Goal: Communication & Community: Answer question/provide support

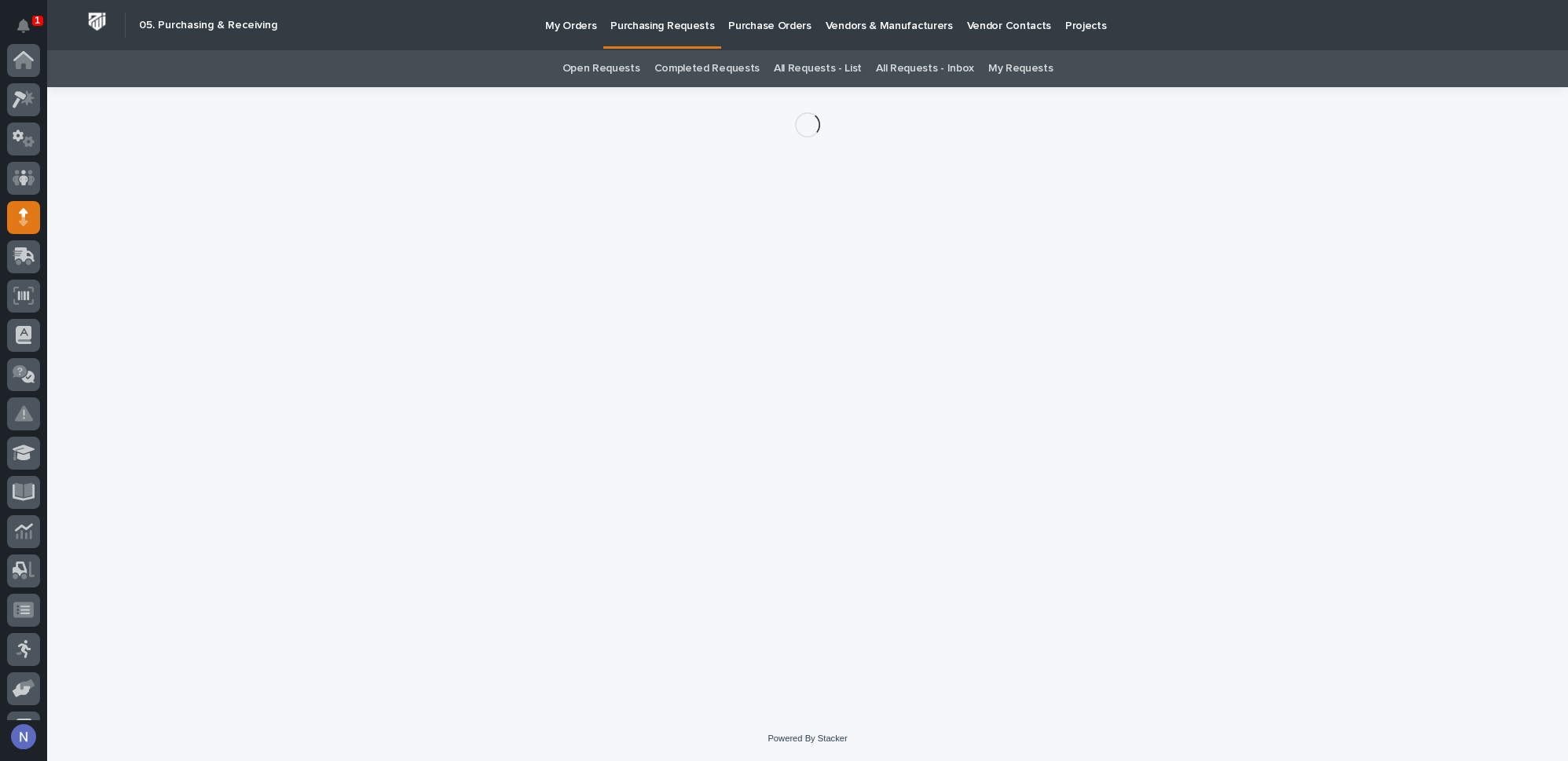
scroll to position [157, 0]
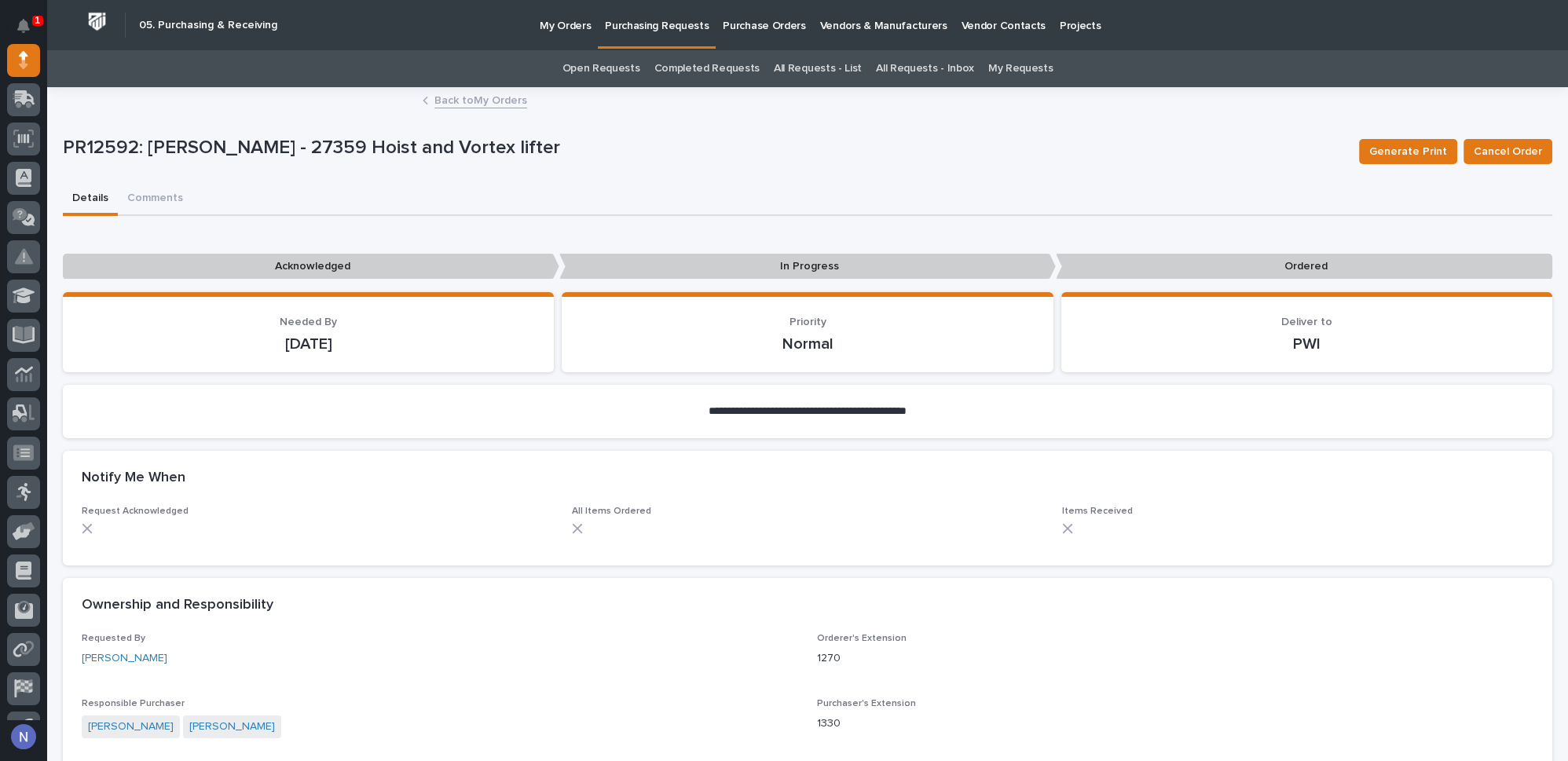
click at [748, 666] on div "Requested By [PERSON_NAME]" at bounding box center [440, 655] width 716 height 47
click at [25, 23] on icon "Notifications" at bounding box center [23, 25] width 12 height 14
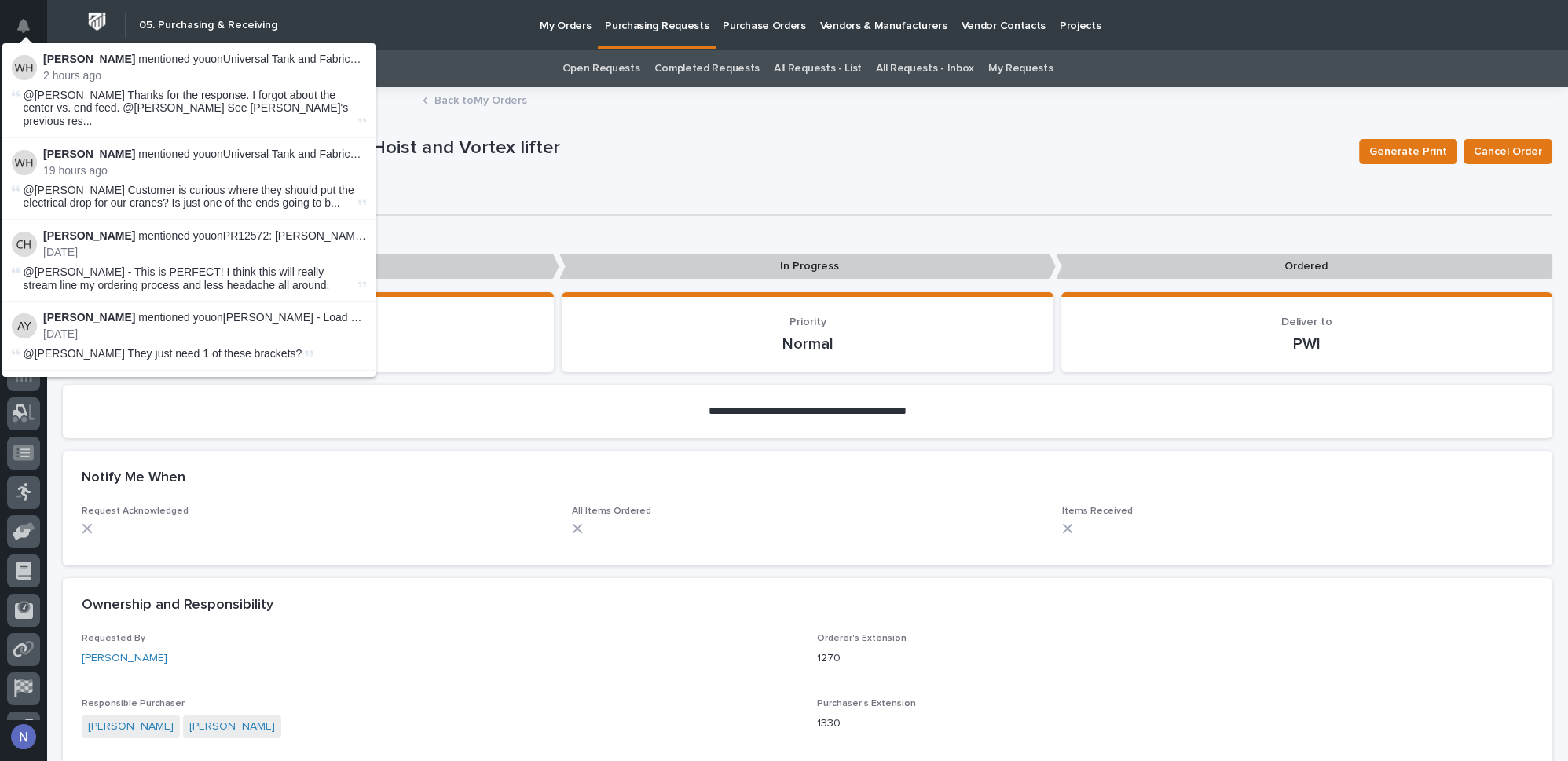
click at [358, 116] on icon at bounding box center [362, 121] width 9 height 10
click at [276, 110] on span "@[PERSON_NAME] Thanks for the response. I forgot about the center vs. end feed.…" at bounding box center [189, 108] width 332 height 39
click at [341, 60] on p "[PERSON_NAME] mentioned you on Universal Tank and Fabrication - Building Additi…" at bounding box center [205, 59] width 323 height 13
click at [203, 67] on div "[PERSON_NAME] mentioned you on Universal Tank and Fabrication - Building Additi…" at bounding box center [205, 67] width 323 height 29
click at [51, 65] on p "[PERSON_NAME] mentioned you on Universal Tank and Fabrication - Building Additi…" at bounding box center [205, 59] width 323 height 13
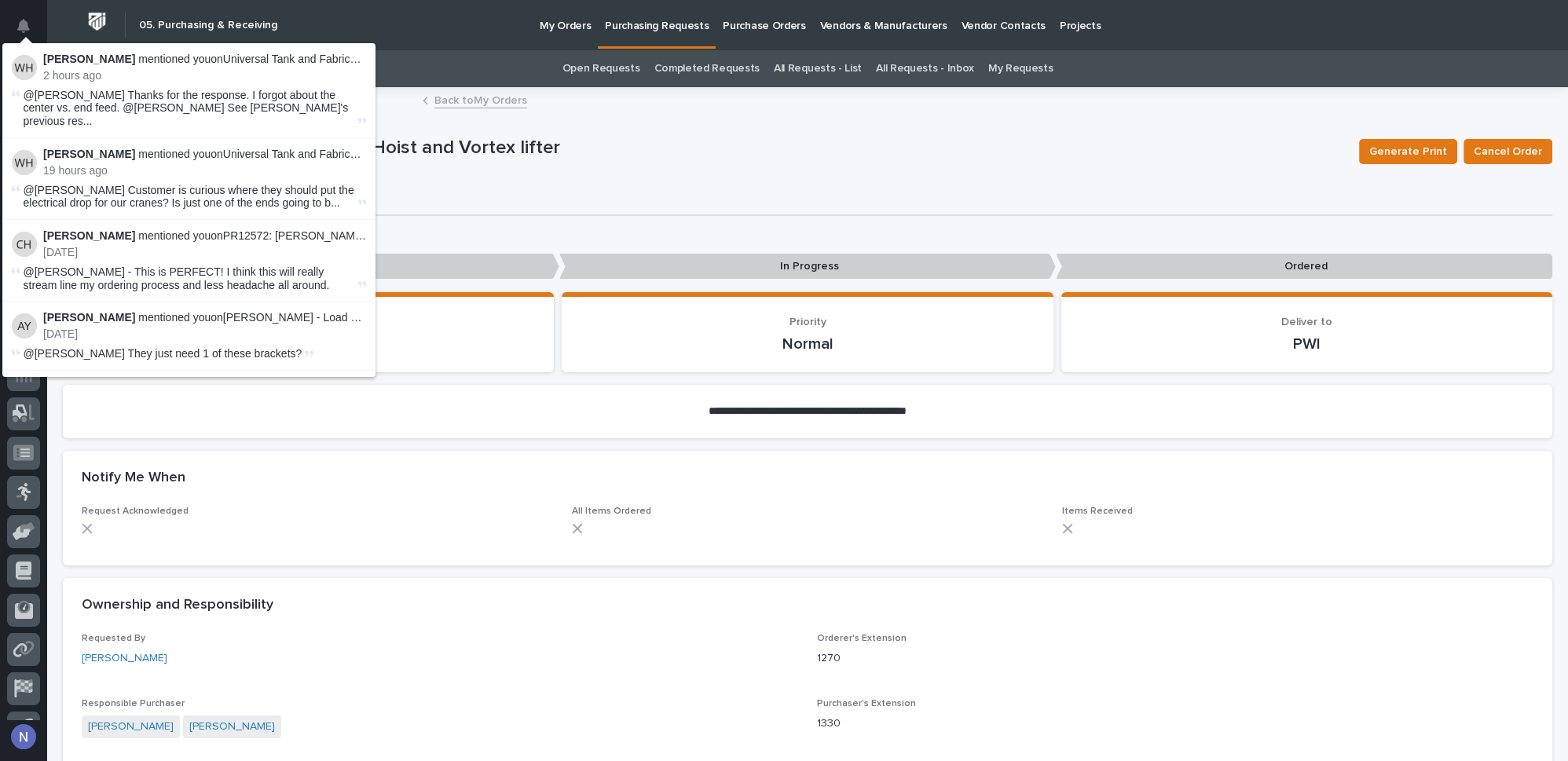
click at [47, 59] on strong "[PERSON_NAME]" at bounding box center [89, 58] width 92 height 12
drag, startPoint x: 47, startPoint y: 59, endPoint x: 27, endPoint y: 61, distance: 20.1
click at [38, 60] on div "[PERSON_NAME] mentioned you on Universal Tank and Fabrication - Building Additi…" at bounding box center [188, 67] width 355 height 29
click at [27, 61] on img at bounding box center [24, 67] width 25 height 25
click at [144, 70] on p "2 hours ago" at bounding box center [205, 75] width 323 height 13
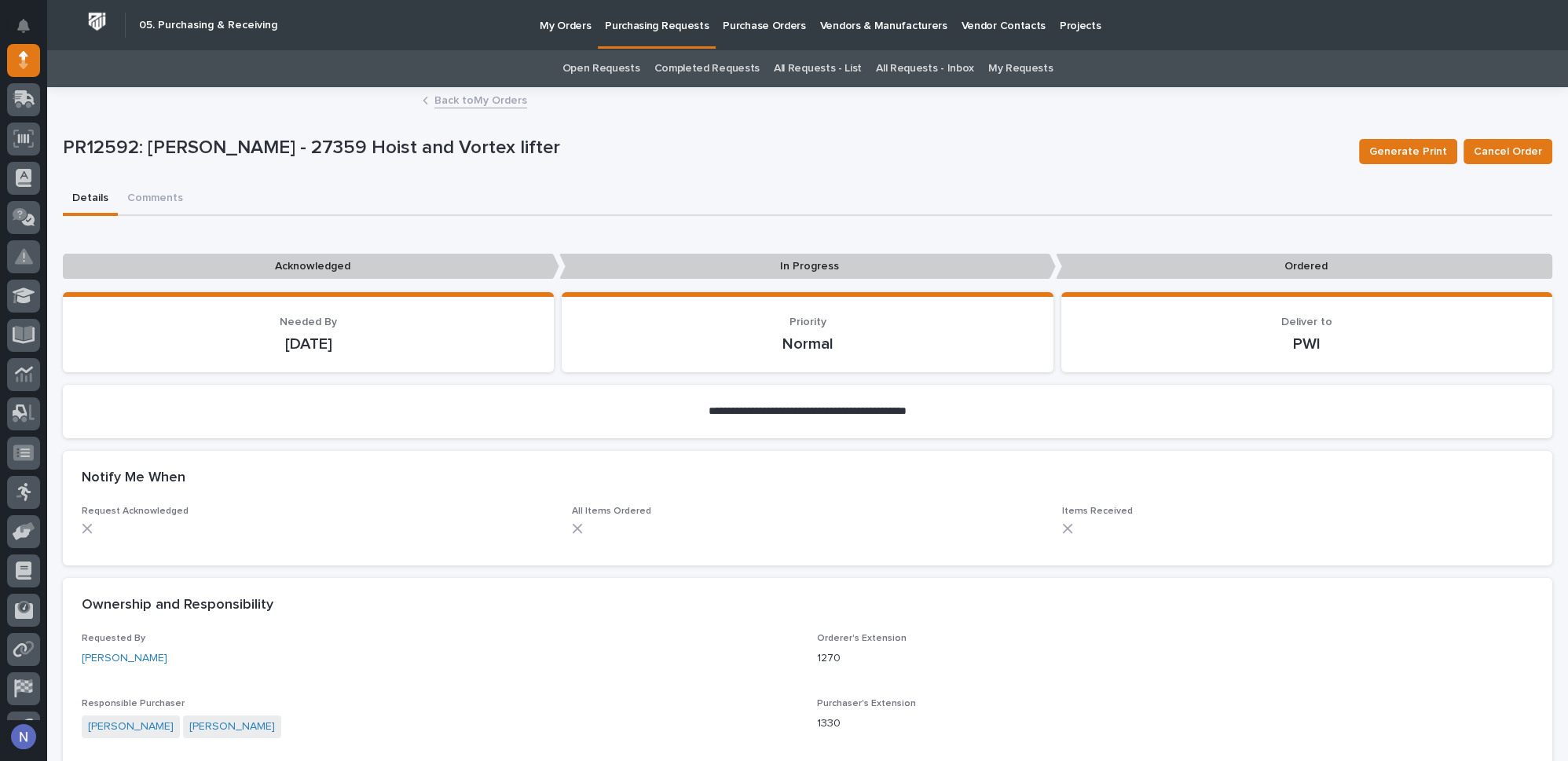
click at [636, 156] on p "PR12592: [PERSON_NAME] - 27359 Hoist and Vortex lifter" at bounding box center [705, 148] width 1284 height 23
drag, startPoint x: 17, startPoint y: 13, endPoint x: 119, endPoint y: 53, distance: 109.6
click at [18, 13] on button "Notifications" at bounding box center [24, 26] width 33 height 33
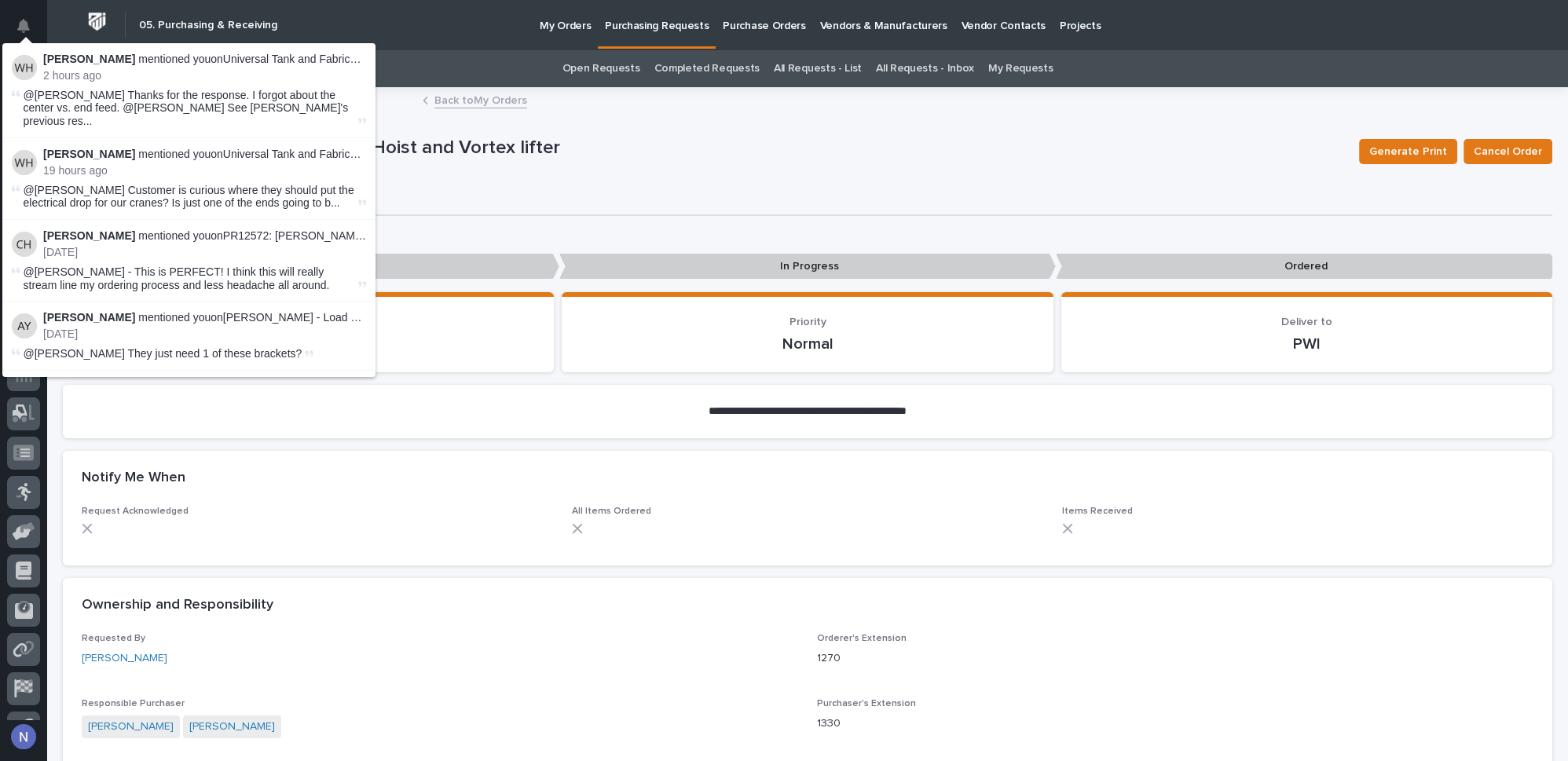
click at [308, 147] on p "[PERSON_NAME] mentioned you on Universal Tank and Fabrication - Building Additi…" at bounding box center [205, 154] width 323 height 13
click at [287, 147] on p "[PERSON_NAME] mentioned you on Universal Tank and Fabrication - Building Additi…" at bounding box center [205, 154] width 323 height 13
click at [328, 147] on p "[PERSON_NAME] mentioned you on Universal Tank and Fabrication - Building Additi…" at bounding box center [200, 154] width 323 height 13
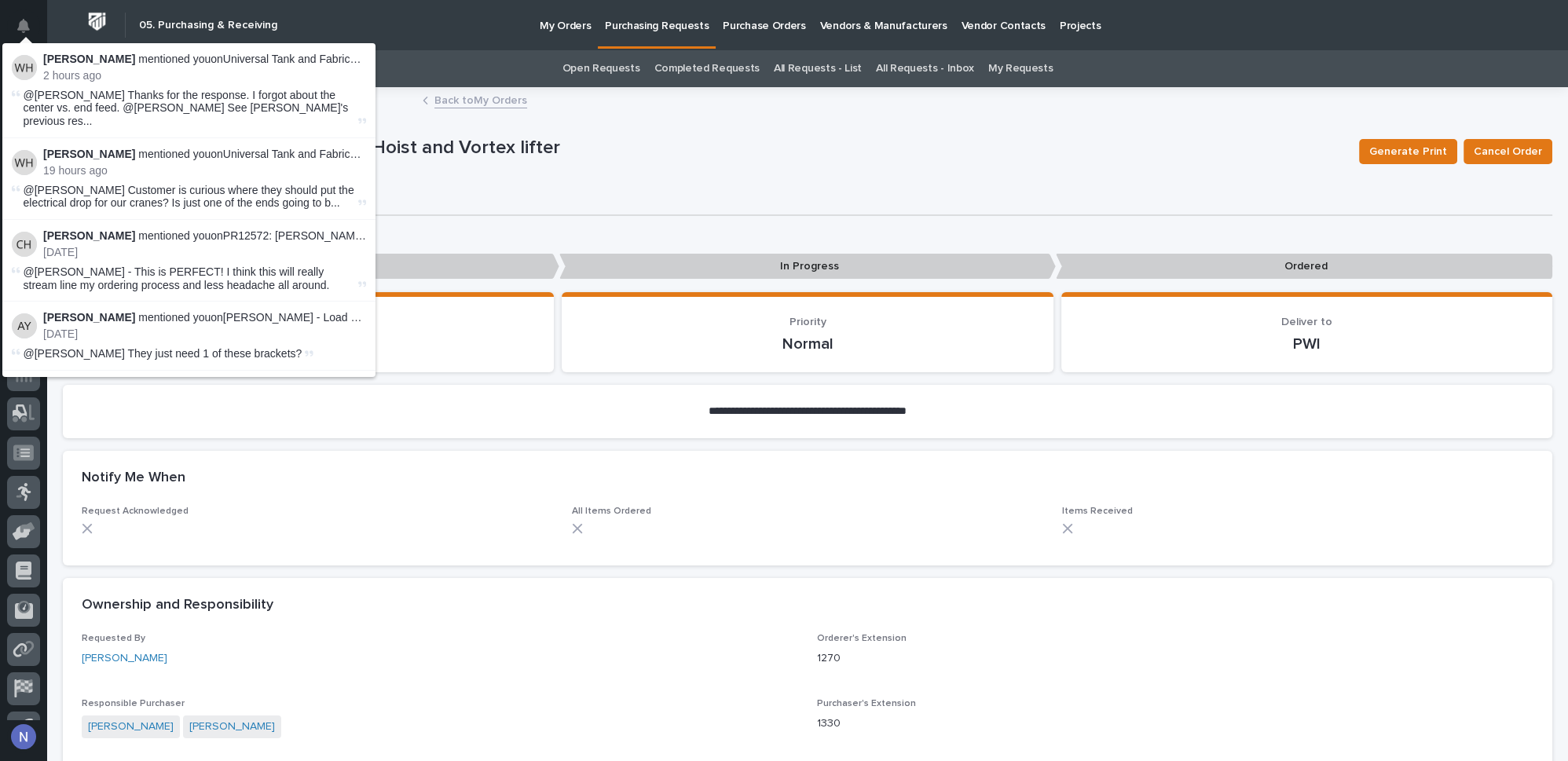
click at [224, 58] on p "[PERSON_NAME] mentioned you on Universal Tank and Fabrication - Building Additi…" at bounding box center [205, 59] width 323 height 13
drag, startPoint x: 169, startPoint y: 59, endPoint x: 106, endPoint y: 58, distance: 63.0
click at [150, 61] on p "[PERSON_NAME] mentioned you on Universal Tank and Fabrication - Building Additi…" at bounding box center [205, 59] width 323 height 13
click at [89, 56] on strong "[PERSON_NAME]" at bounding box center [89, 58] width 92 height 12
drag, startPoint x: 84, startPoint y: 56, endPoint x: 69, endPoint y: 70, distance: 20.5
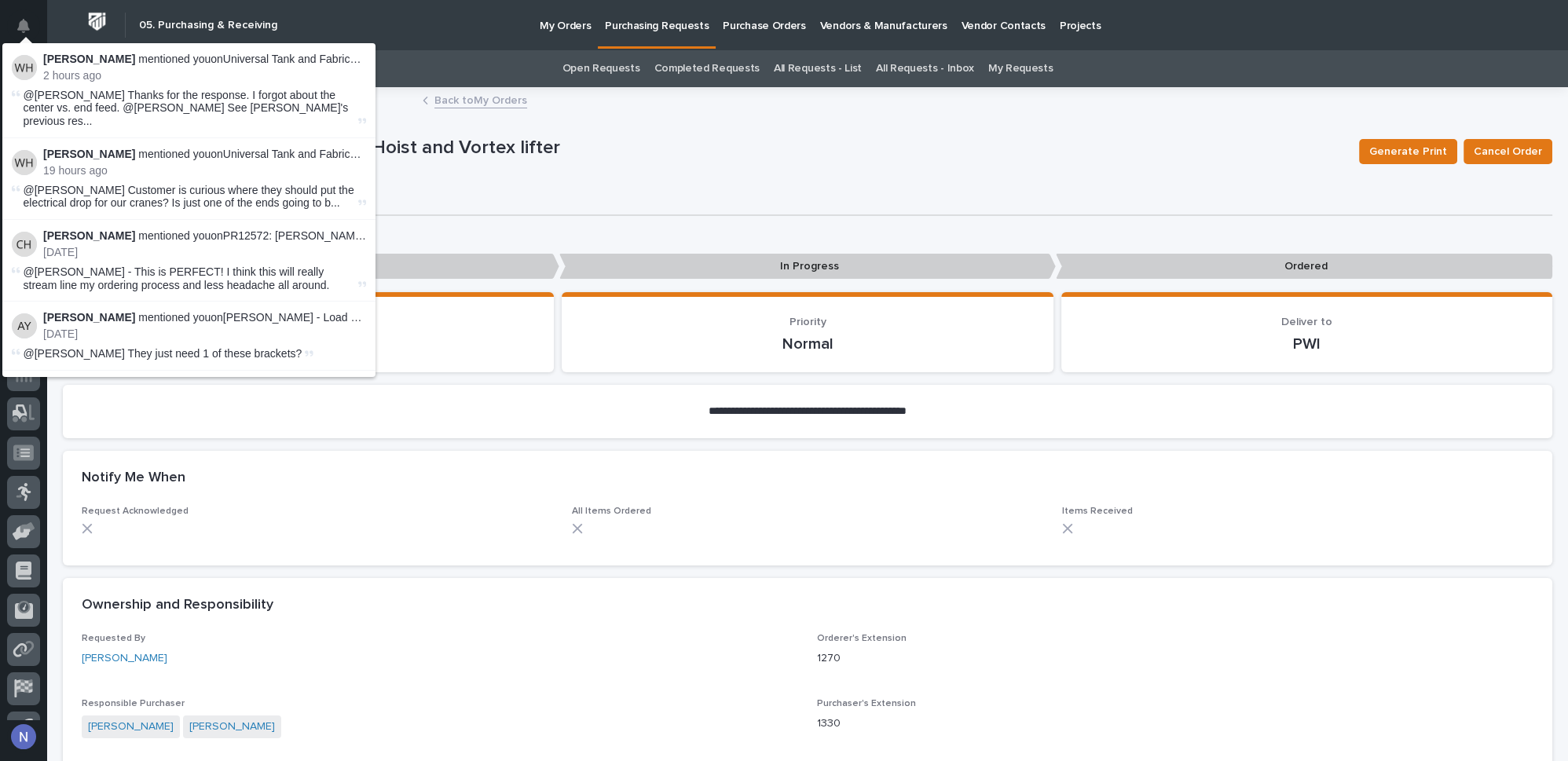
click at [76, 61] on strong "[PERSON_NAME]" at bounding box center [89, 58] width 92 height 12
click at [65, 84] on li "[PERSON_NAME] mentioned you on Universal Tank and Fabrication - Building Additi…" at bounding box center [189, 91] width 373 height 95
drag, startPoint x: 61, startPoint y: 105, endPoint x: 68, endPoint y: 118, distance: 14.8
click at [65, 110] on span "@[PERSON_NAME] Thanks for the response. I forgot about the center vs. end feed.…" at bounding box center [189, 108] width 332 height 39
click at [79, 131] on div "[PERSON_NAME] mentioned you on Universal Tank and Fabrication - Building Additi…" at bounding box center [189, 210] width 373 height 334
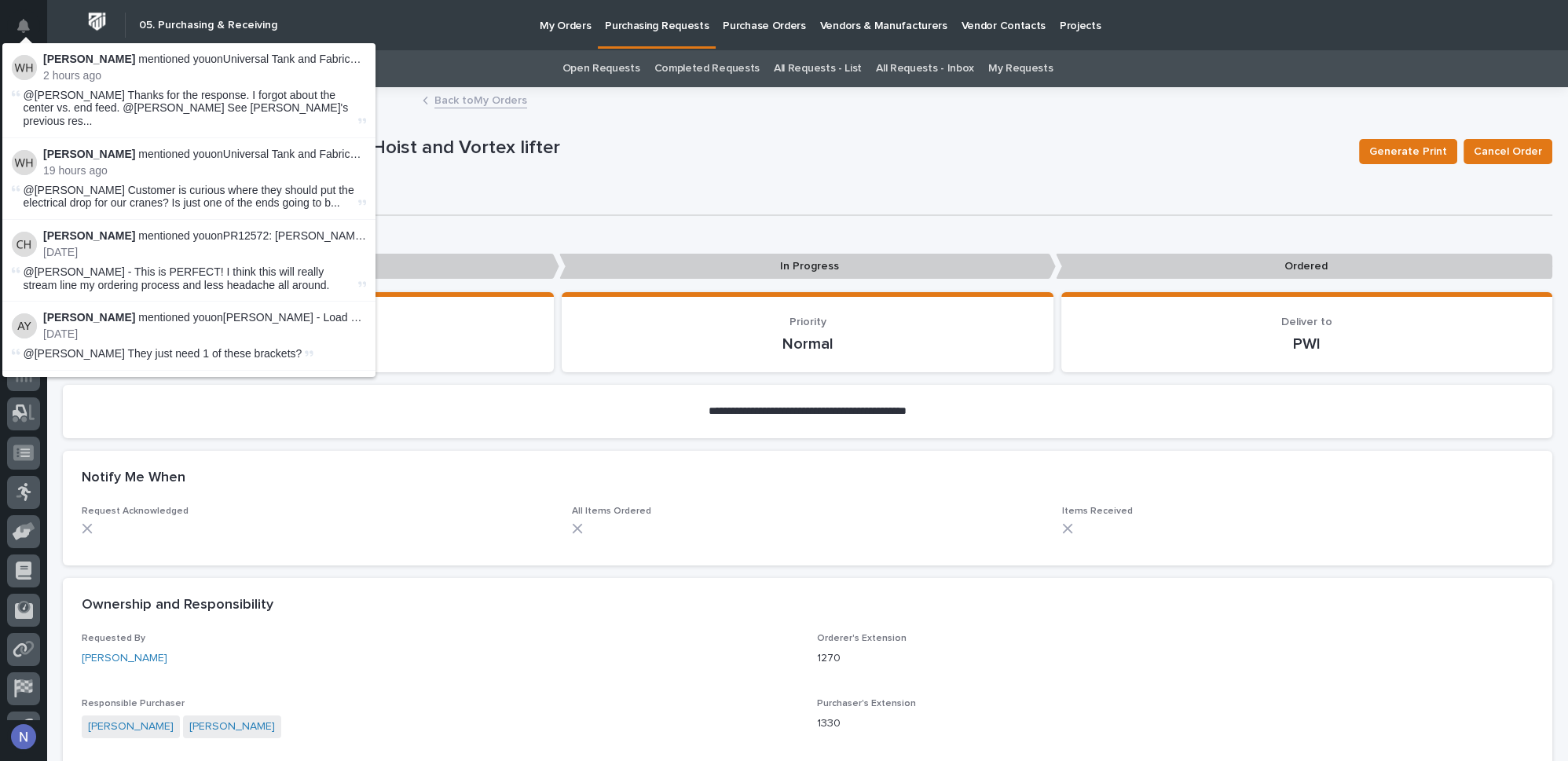
drag, startPoint x: 91, startPoint y: 134, endPoint x: 111, endPoint y: 136, distance: 20.1
click at [103, 147] on strong "[PERSON_NAME]" at bounding box center [89, 153] width 92 height 12
drag, startPoint x: 129, startPoint y: 138, endPoint x: 142, endPoint y: 139, distance: 13.0
click at [133, 147] on strong "[PERSON_NAME]" at bounding box center [89, 153] width 92 height 12
click at [160, 147] on p "[PERSON_NAME] mentioned you on Universal Tank and Fabrication - Building Additi…" at bounding box center [205, 154] width 323 height 13
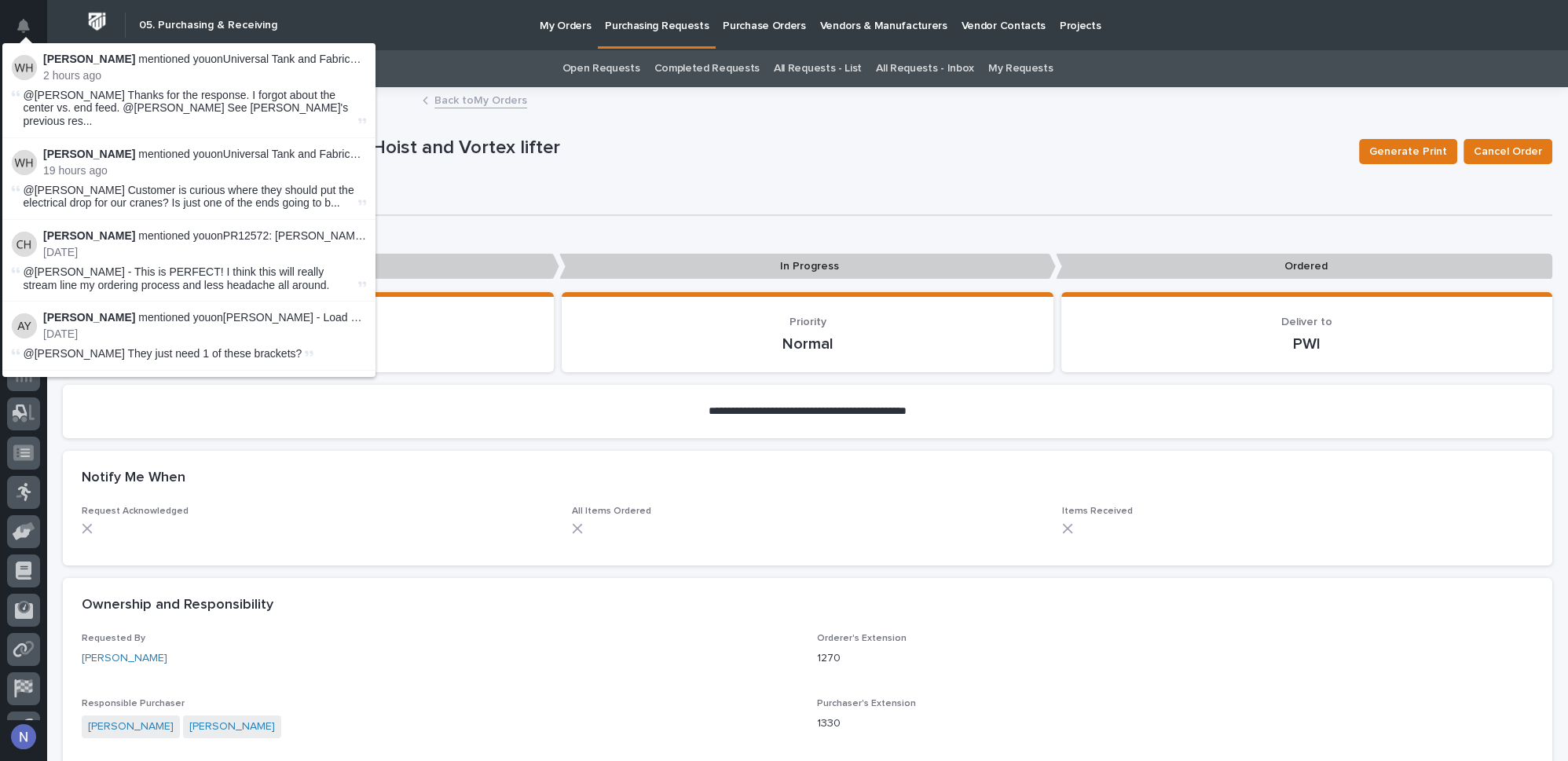
click at [188, 147] on p "[PERSON_NAME] mentioned you on Universal Tank and Fabrication - Building Additi…" at bounding box center [205, 154] width 323 height 13
drag, startPoint x: 200, startPoint y: 143, endPoint x: 228, endPoint y: 145, distance: 28.1
click at [210, 147] on p "[PERSON_NAME] mentioned you on Universal Tank and Fabrication - Building Additi…" at bounding box center [205, 154] width 323 height 13
drag, startPoint x: 228, startPoint y: 145, endPoint x: 245, endPoint y: 145, distance: 17.0
click at [232, 147] on p "[PERSON_NAME] mentioned you on Universal Tank and Fabrication - Building Additi…" at bounding box center [205, 154] width 323 height 13
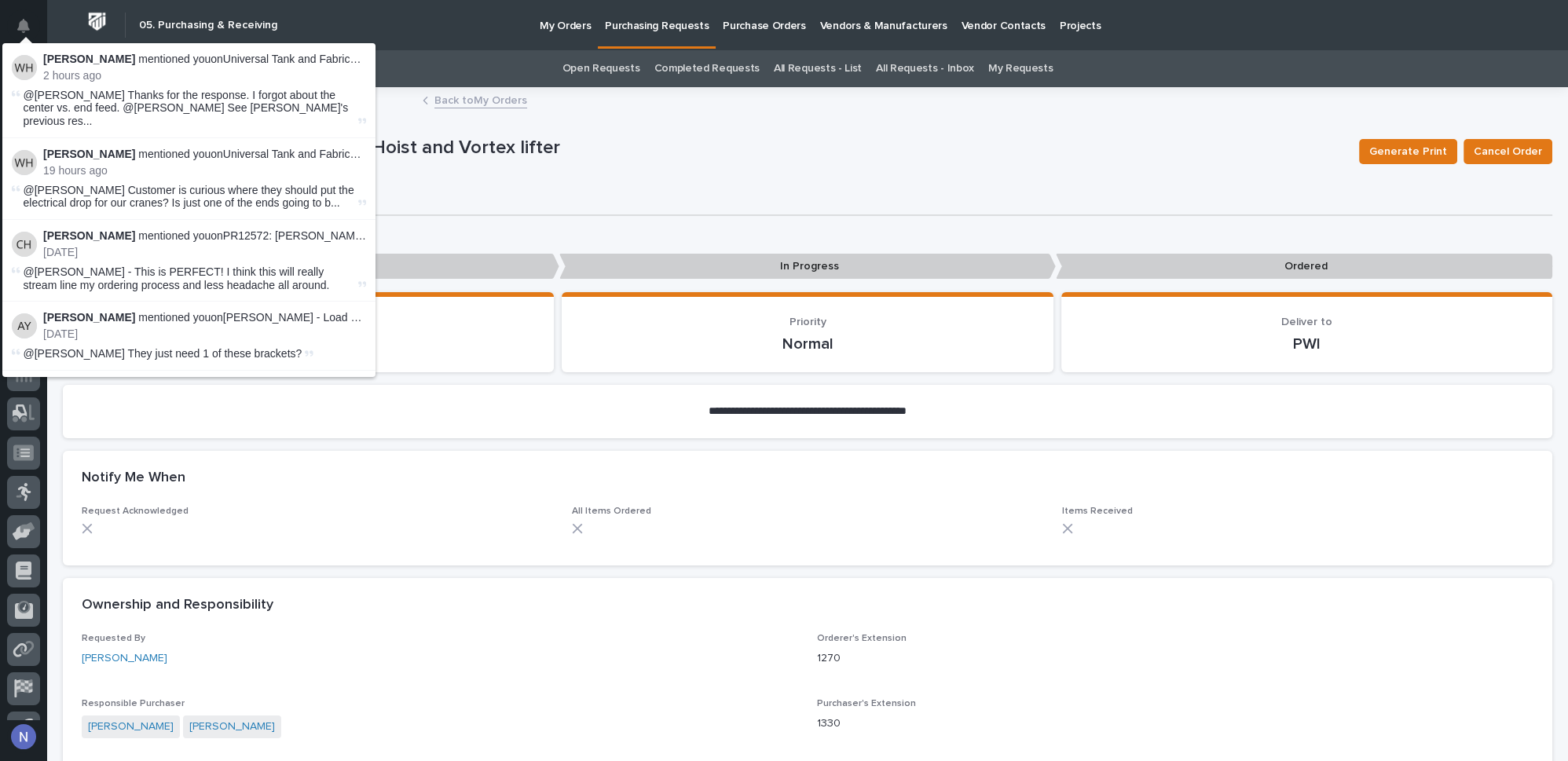
click at [259, 147] on p "[PERSON_NAME] mentioned you on Universal Tank and Fabrication - Building Additi…" at bounding box center [205, 154] width 323 height 13
drag, startPoint x: 259, startPoint y: 145, endPoint x: 282, endPoint y: 162, distance: 28.6
click at [264, 147] on p "[PERSON_NAME] mentioned you on Universal Tank and Fabrication - Building Additi…" at bounding box center [205, 154] width 323 height 13
drag, startPoint x: 282, startPoint y: 162, endPoint x: 287, endPoint y: 173, distance: 12.1
click at [284, 164] on li "[PERSON_NAME] mentioned you on Universal Tank and Fabrication - Building Additi…" at bounding box center [189, 179] width 373 height 82
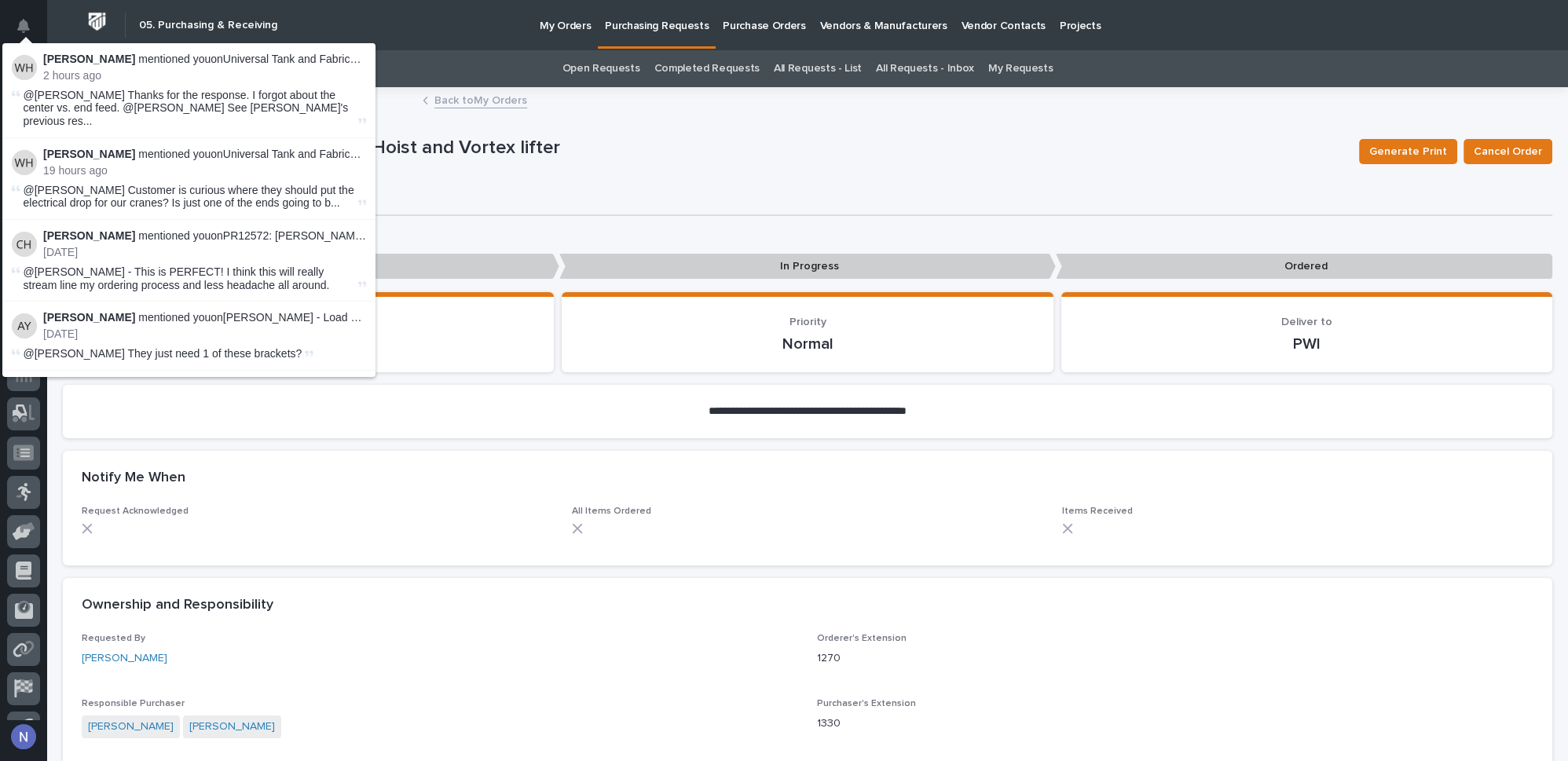
click at [287, 183] on span "@[PERSON_NAME] Customer is curious where they should put the electrical drop fo…" at bounding box center [189, 196] width 332 height 27
drag, startPoint x: 288, startPoint y: 186, endPoint x: 290, endPoint y: 196, distance: 10.2
click at [289, 187] on span "@[PERSON_NAME] Customer is curious where they should put the electrical drop fo…" at bounding box center [189, 196] width 332 height 27
click at [290, 201] on li "[PERSON_NAME] mentioned you on Universal Tank and Fabrication - Building Additi…" at bounding box center [189, 179] width 373 height 82
click at [290, 220] on li "[PERSON_NAME] mentioned you on PR12572: [PERSON_NAME] - 27358 (2) bridges and 1…" at bounding box center [189, 261] width 373 height 82
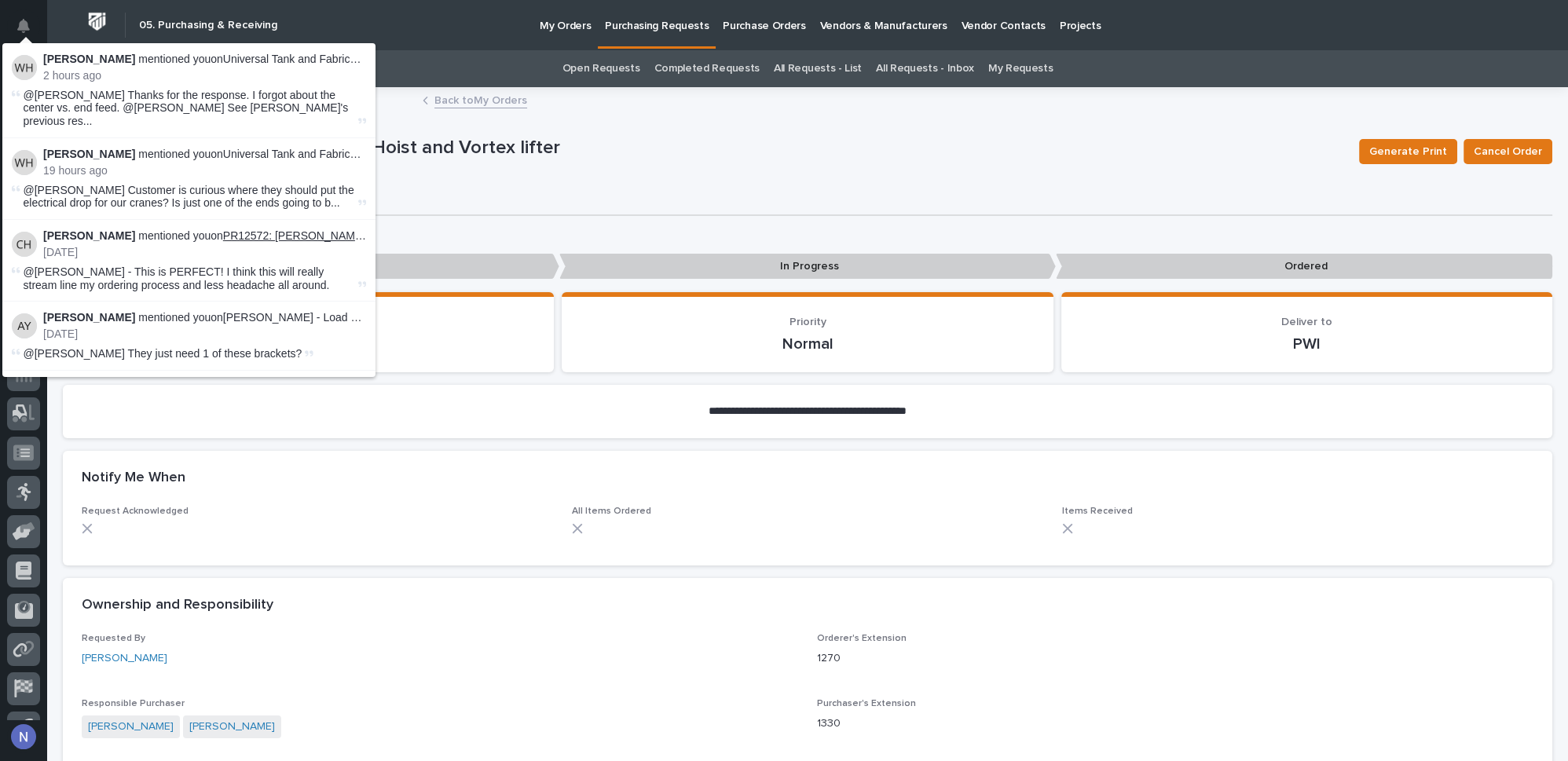
click at [290, 220] on li "[PERSON_NAME] mentioned you on PR12572: [PERSON_NAME] - 27358 (2) bridges and 1…" at bounding box center [189, 261] width 373 height 82
click at [291, 229] on div "[PERSON_NAME] mentioned you on PR12572: [PERSON_NAME] - 27358 (2) bridges and 1…" at bounding box center [205, 244] width 323 height 29
click at [519, 214] on div "Details Comments" at bounding box center [807, 200] width 1489 height 33
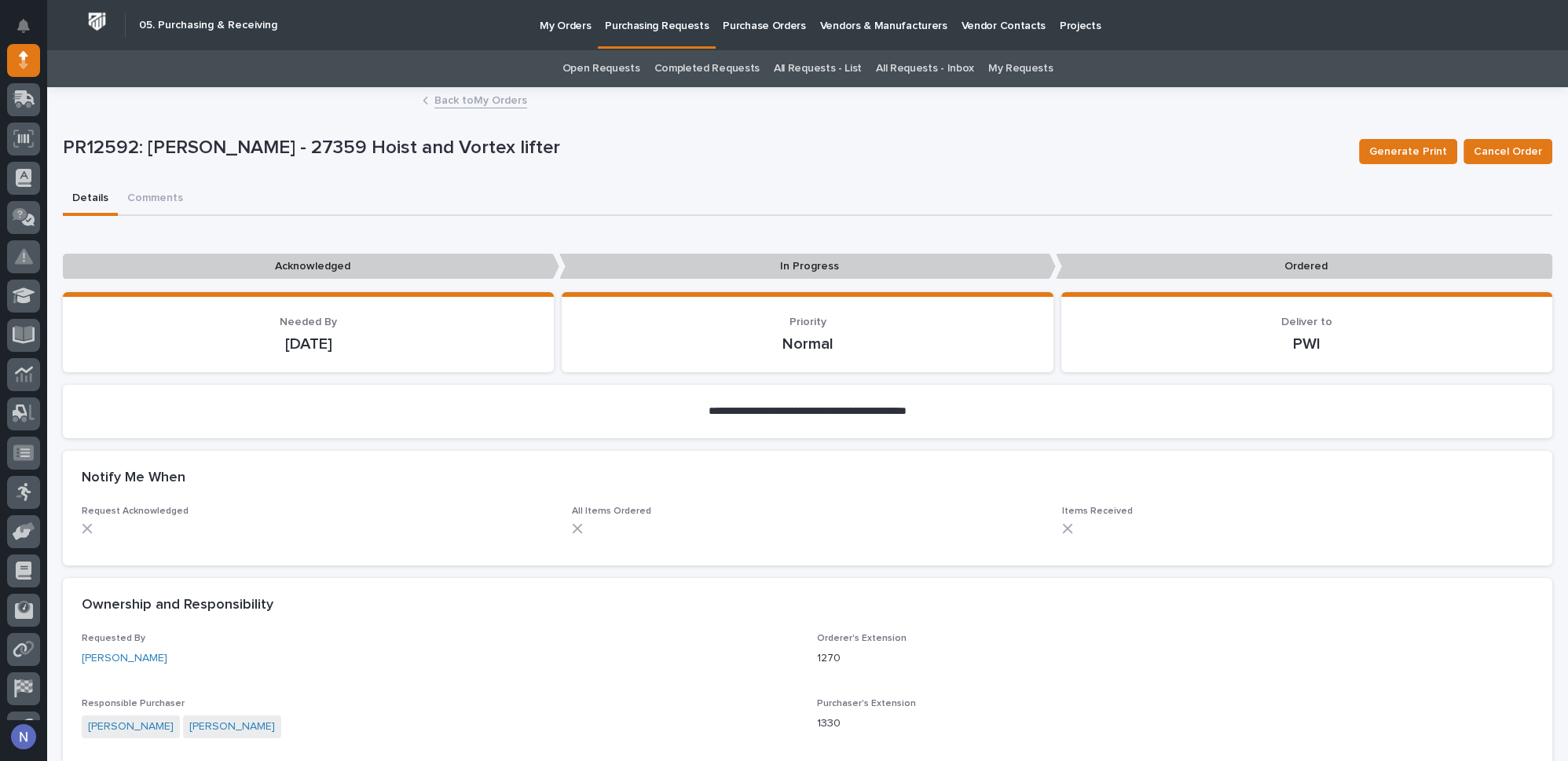
click at [675, 652] on div "[PERSON_NAME]" at bounding box center [440, 658] width 716 height 16
